Goal: Find contact information: Find contact information

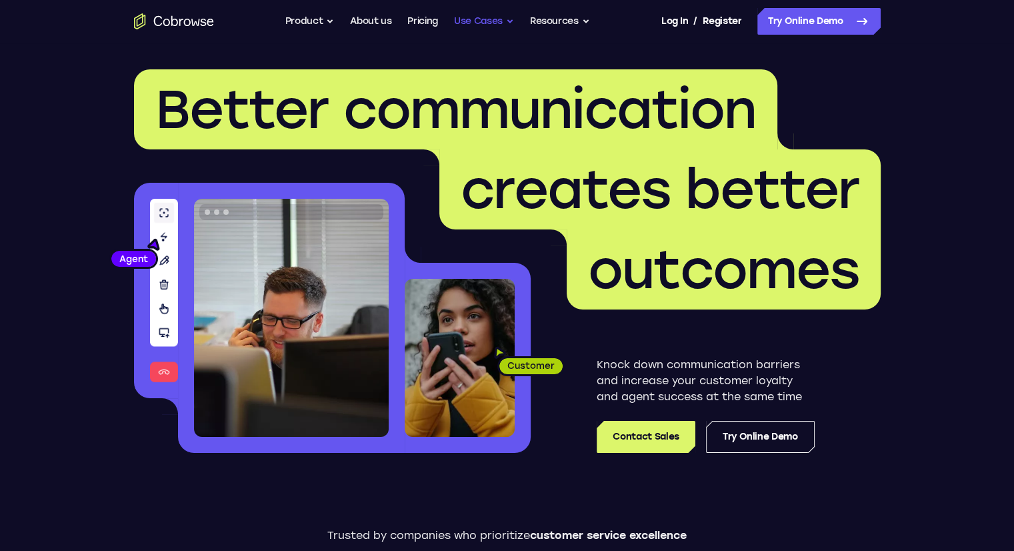
click at [498, 20] on button "Use Cases" at bounding box center [484, 21] width 60 height 27
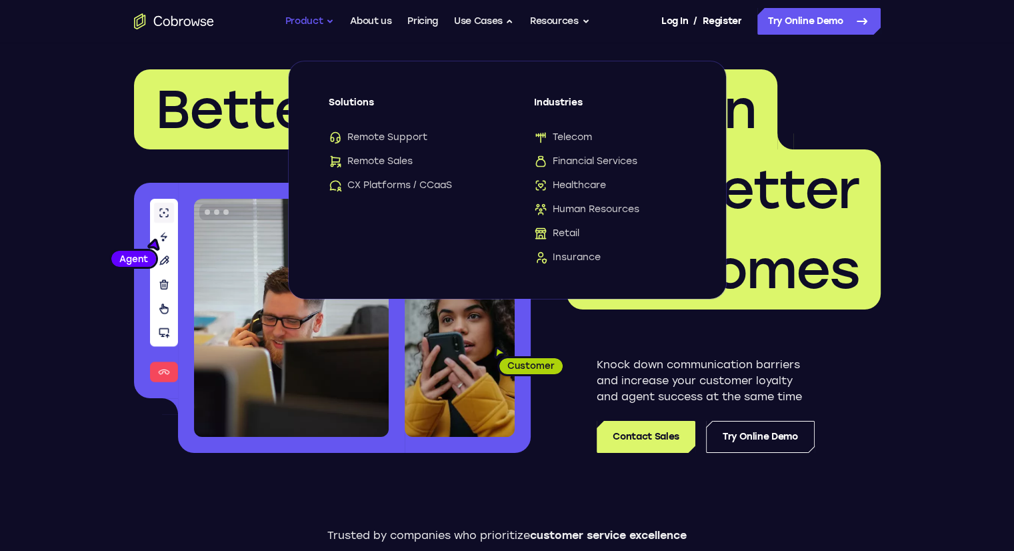
click at [315, 26] on button "Product" at bounding box center [309, 21] width 49 height 27
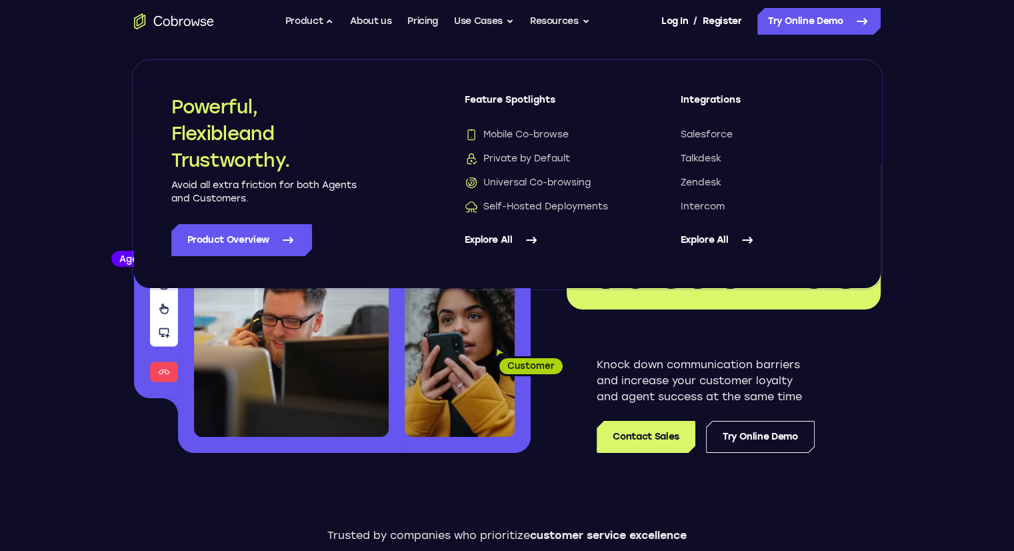
click at [904, 343] on header "Better communication creates better outcomes Customer Agent Agent Knock down co…" at bounding box center [507, 266] width 853 height 447
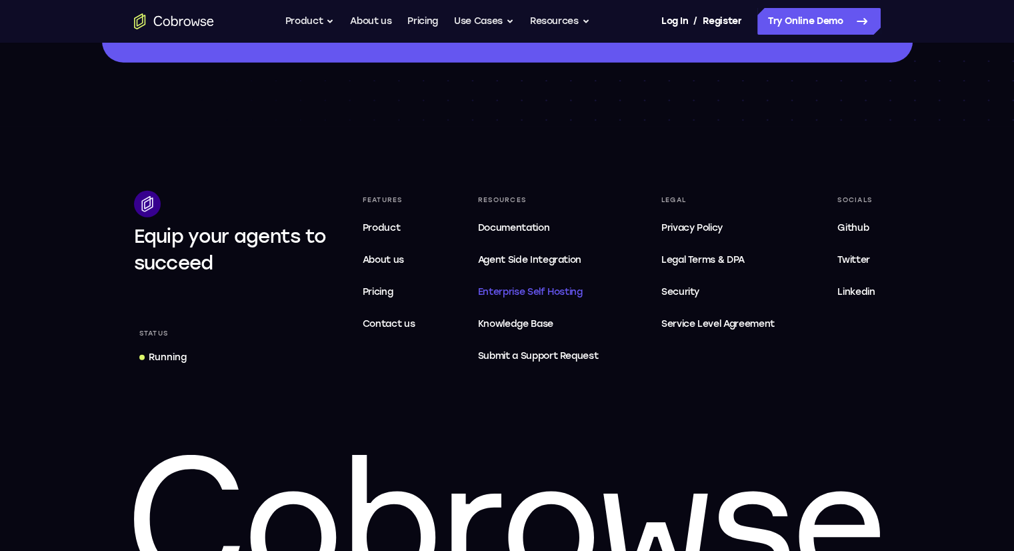
scroll to position [4084, 0]
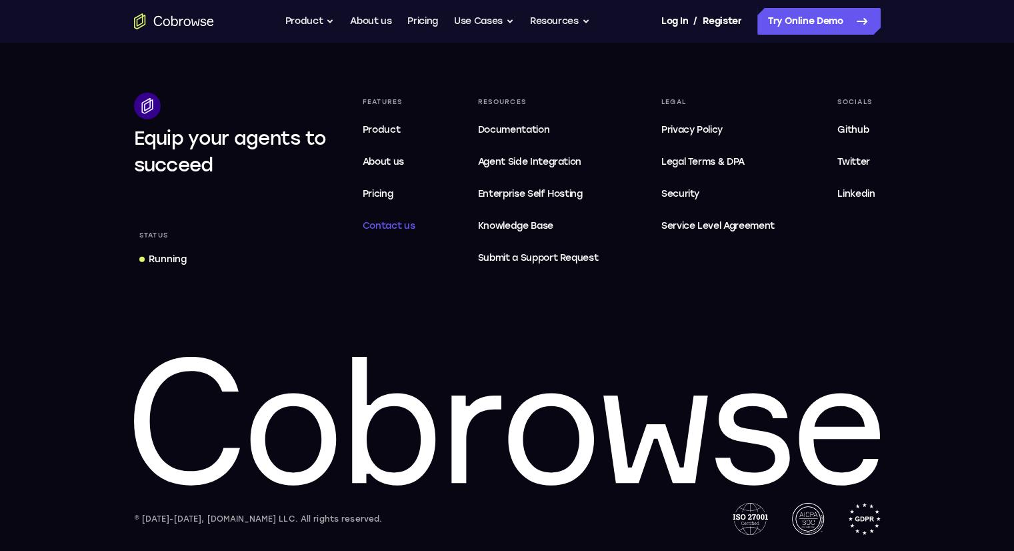
click at [394, 233] on link "Contact us" at bounding box center [388, 226] width 63 height 27
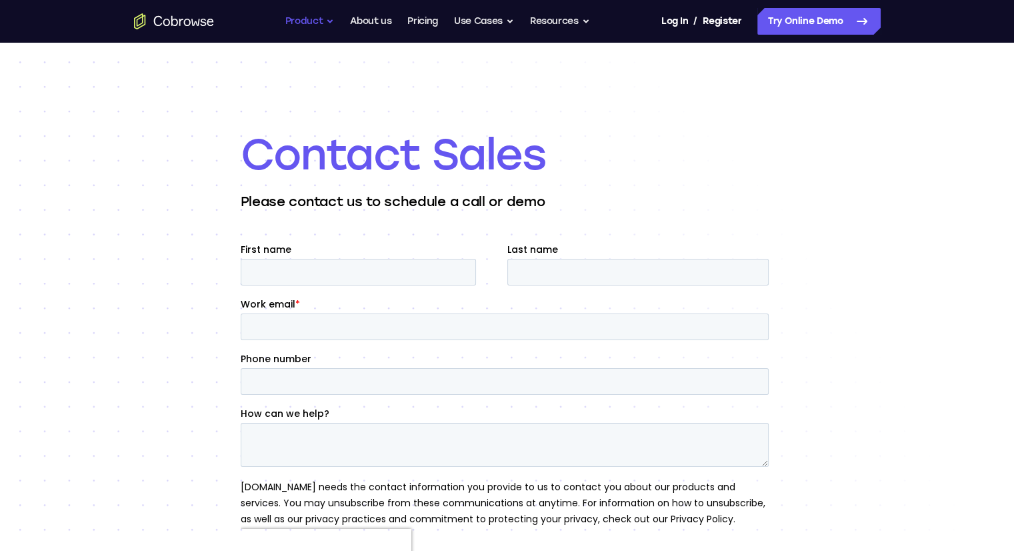
click at [316, 16] on button "Product" at bounding box center [309, 21] width 49 height 27
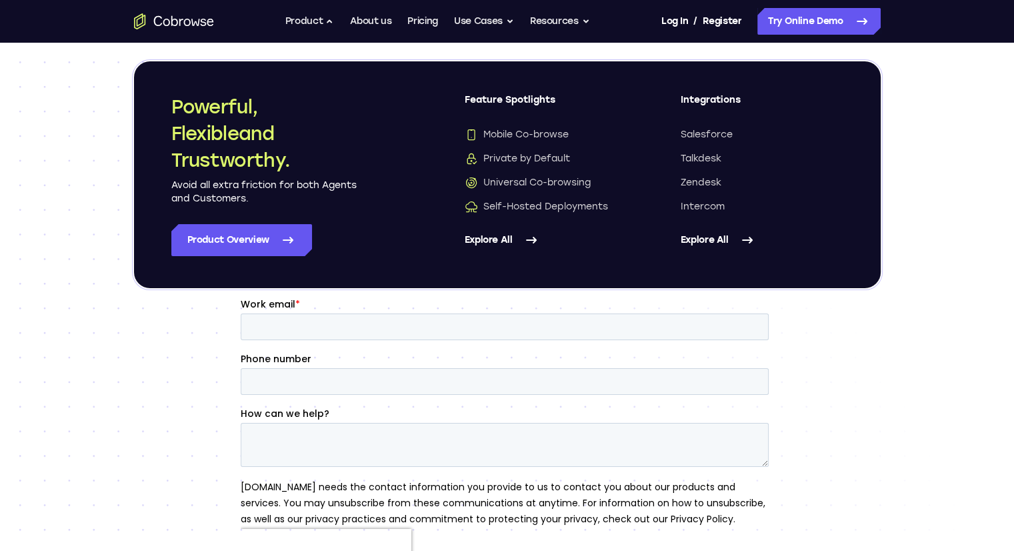
click at [155, 345] on div "Contact Sales Please contact us to schedule a call or demo" at bounding box center [507, 385] width 1014 height 684
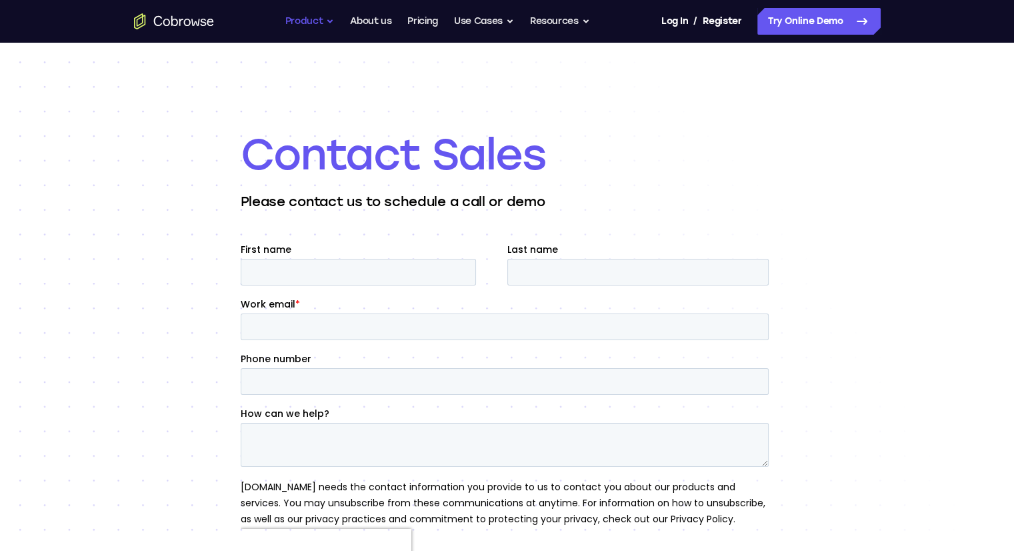
click at [312, 22] on button "Product" at bounding box center [309, 21] width 49 height 27
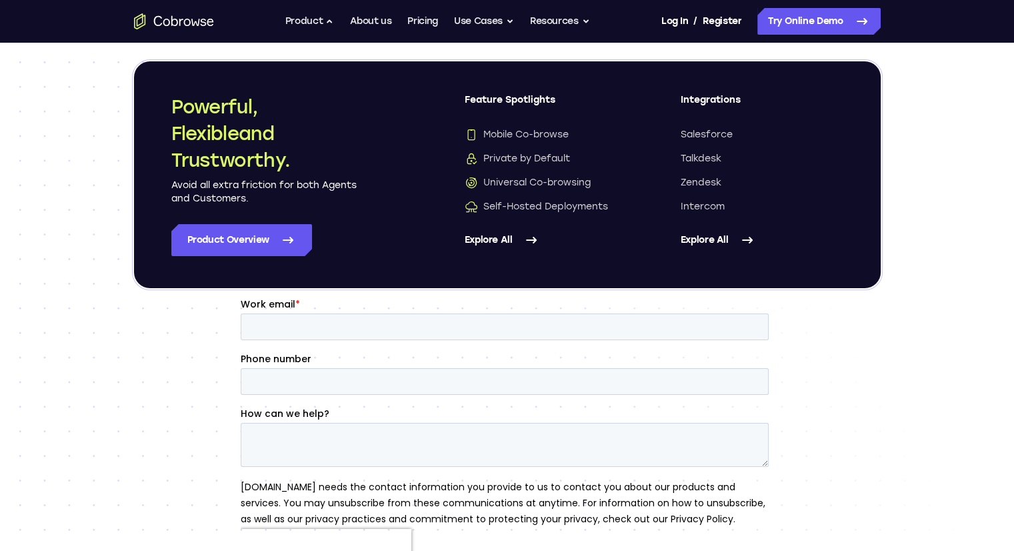
click at [117, 349] on div "Contact Sales Please contact us to schedule a call or demo" at bounding box center [507, 385] width 1014 height 684
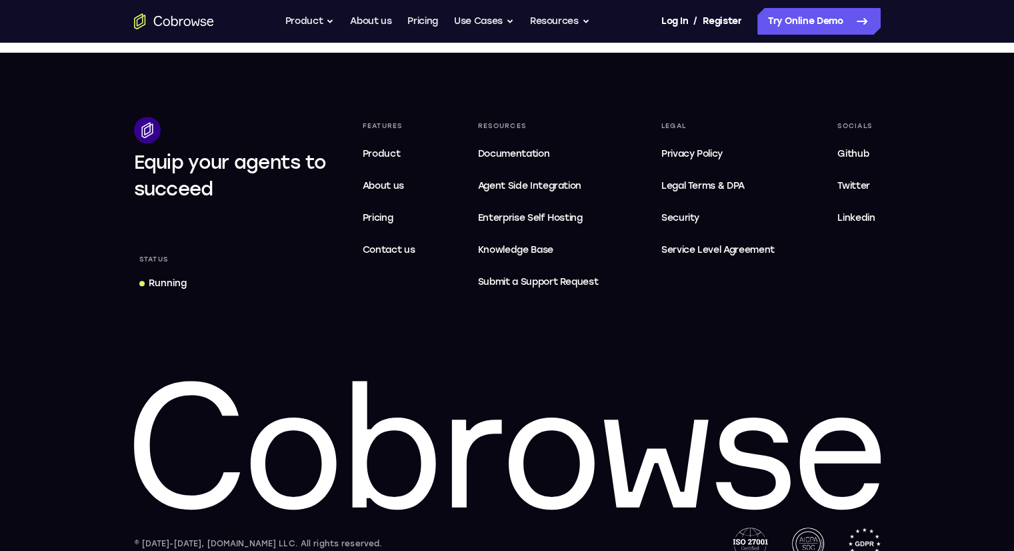
scroll to position [675, 0]
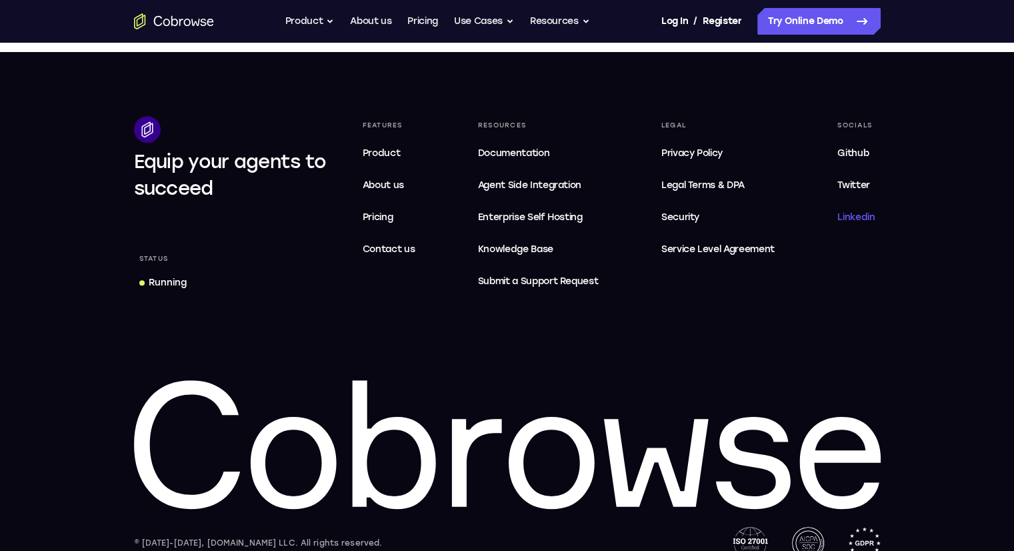
click at [867, 219] on span "Linkedin" at bounding box center [855, 216] width 37 height 11
